Goal: Task Accomplishment & Management: Manage account settings

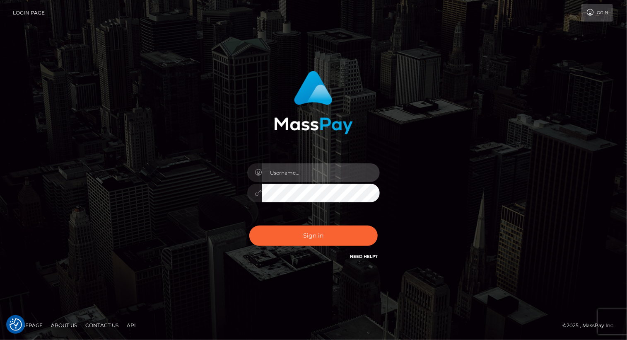
click at [315, 170] on input "text" at bounding box center [321, 172] width 118 height 19
type input "Arlene.luminaryplay"
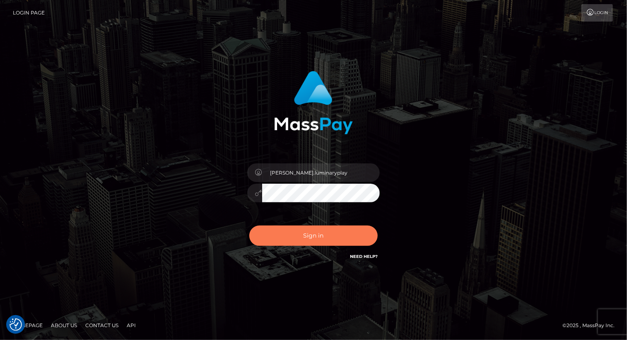
click at [318, 235] on button "Sign in" at bounding box center [313, 235] width 128 height 20
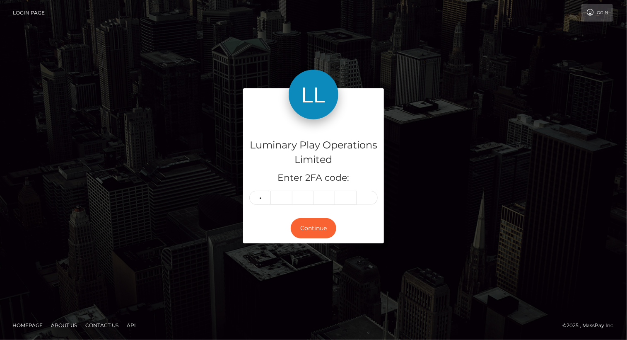
type input "8"
type input "4"
type input "7"
type input "1"
type input "4"
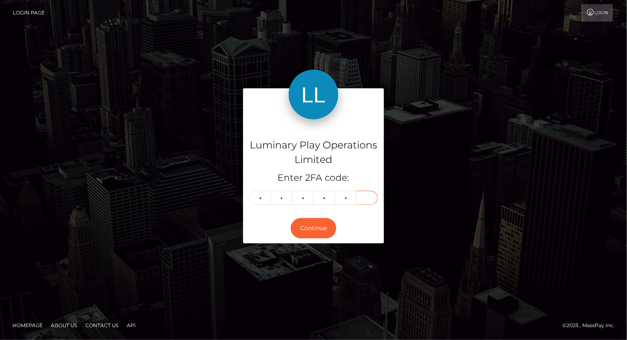
type input "8"
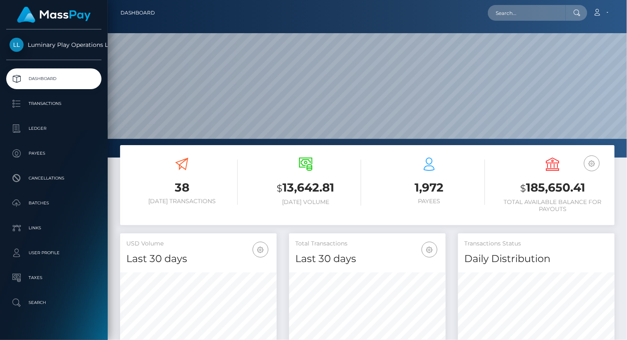
scroll to position [147, 156]
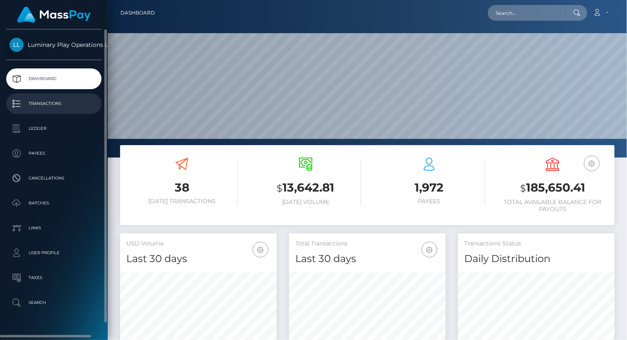
click at [57, 104] on p "Transactions" at bounding box center [54, 103] width 89 height 12
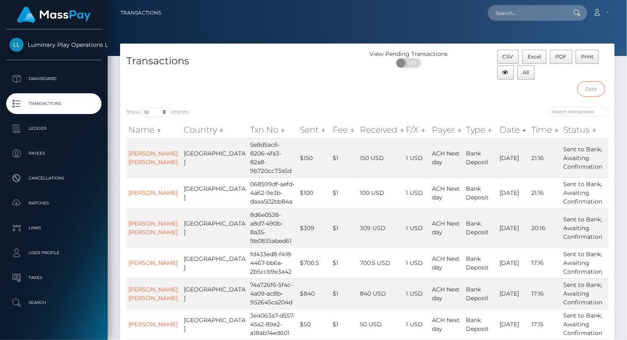
click at [595, 90] on input "text" at bounding box center [592, 88] width 28 height 15
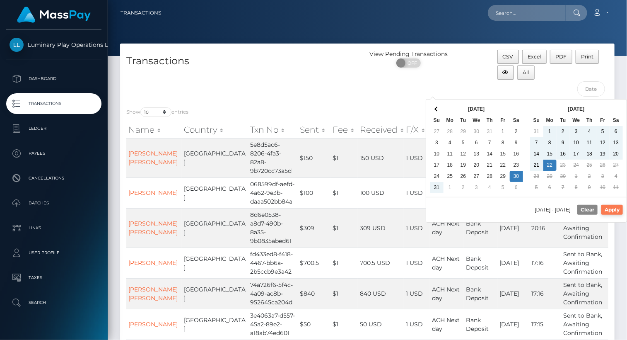
click at [618, 207] on button "Apply" at bounding box center [613, 210] width 22 height 10
type input "08/30/2025 - 09/22/2025"
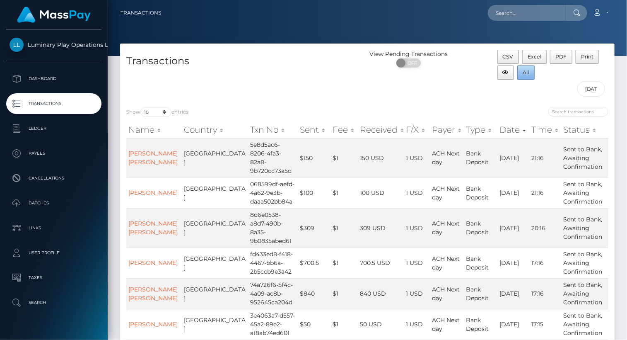
click at [527, 73] on span "All" at bounding box center [526, 72] width 6 height 6
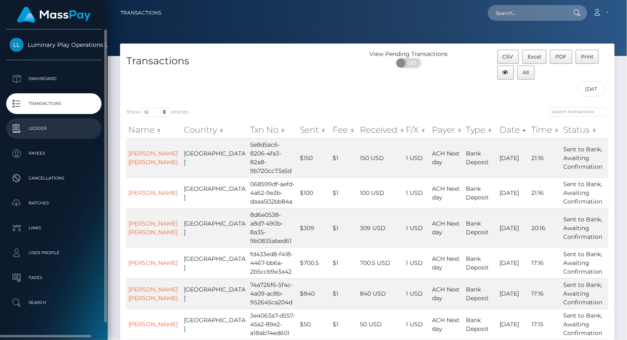
click at [32, 130] on p "Ledger" at bounding box center [54, 128] width 89 height 12
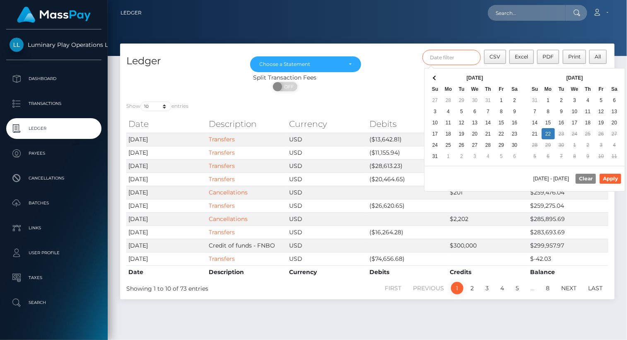
click at [448, 59] on input "text" at bounding box center [452, 57] width 59 height 15
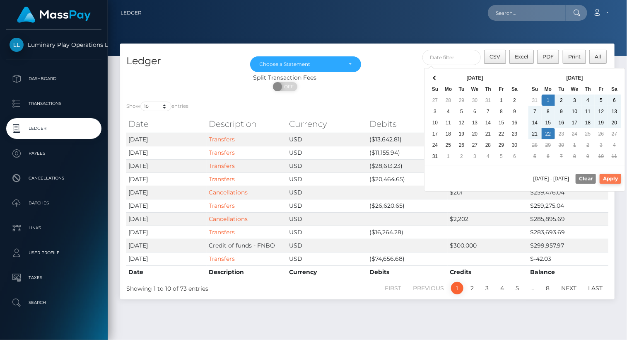
click at [613, 177] on button "Apply" at bounding box center [611, 179] width 22 height 10
type input "[DATE] - [DATE]"
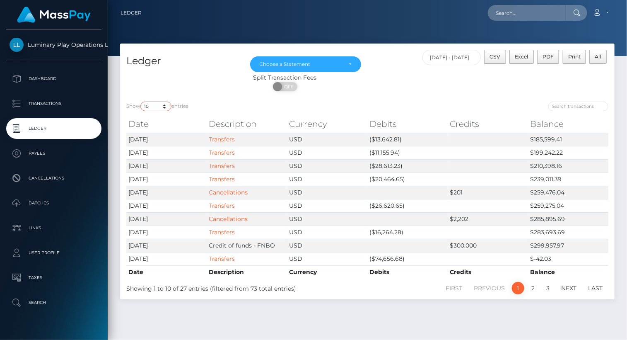
click at [154, 106] on select "10 25 50 100 250" at bounding box center [155, 106] width 31 height 10
select select "100"
click at [141, 102] on select "10 25 50 100 250" at bounding box center [155, 106] width 31 height 10
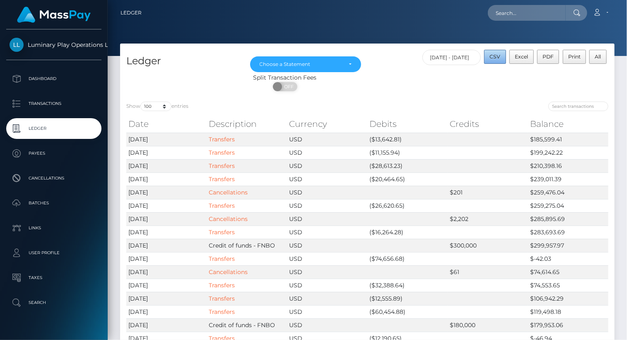
click at [496, 56] on span "CSV" at bounding box center [495, 56] width 11 height 6
click at [348, 63] on div "Choose a Statement" at bounding box center [306, 64] width 92 height 7
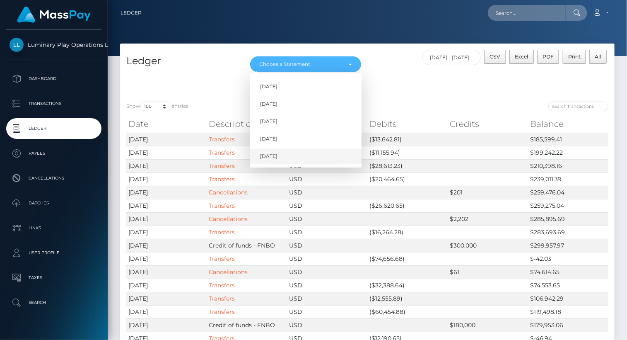
click at [276, 155] on span "[DATE]" at bounding box center [268, 156] width 17 height 7
select select "[DATE]"
